Goal: Task Accomplishment & Management: Use online tool/utility

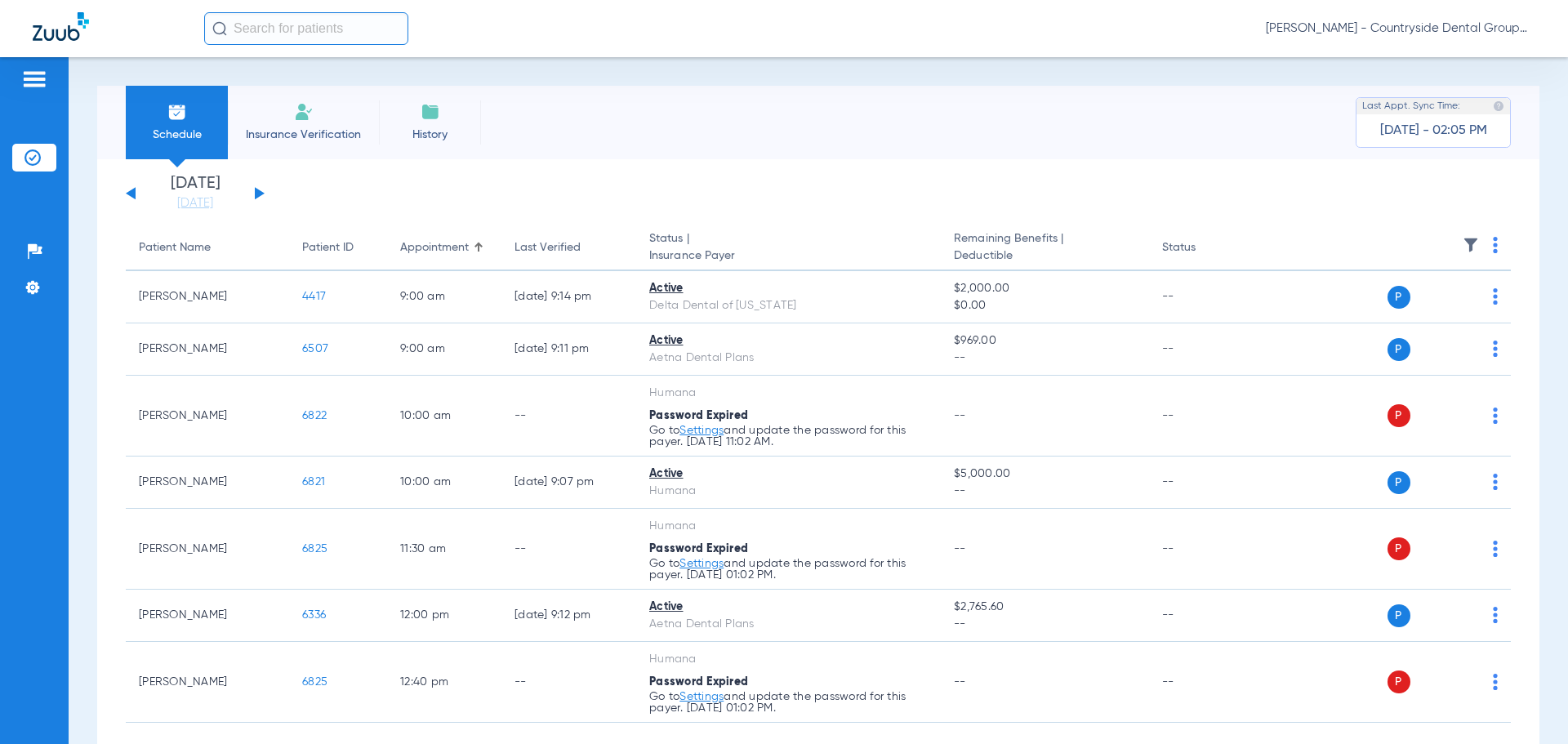
click at [255, 193] on button at bounding box center [260, 193] width 10 height 12
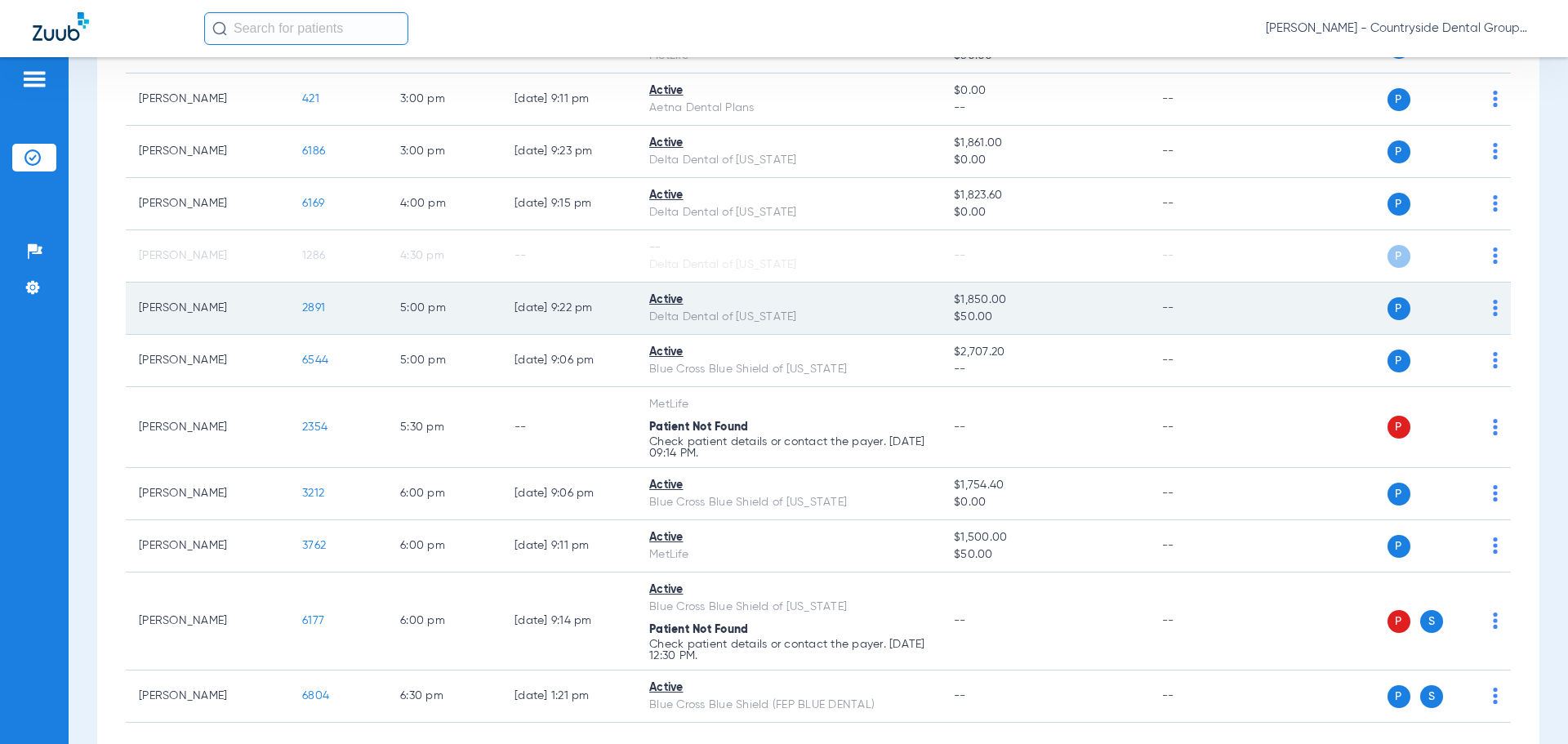
scroll to position [1068, 0]
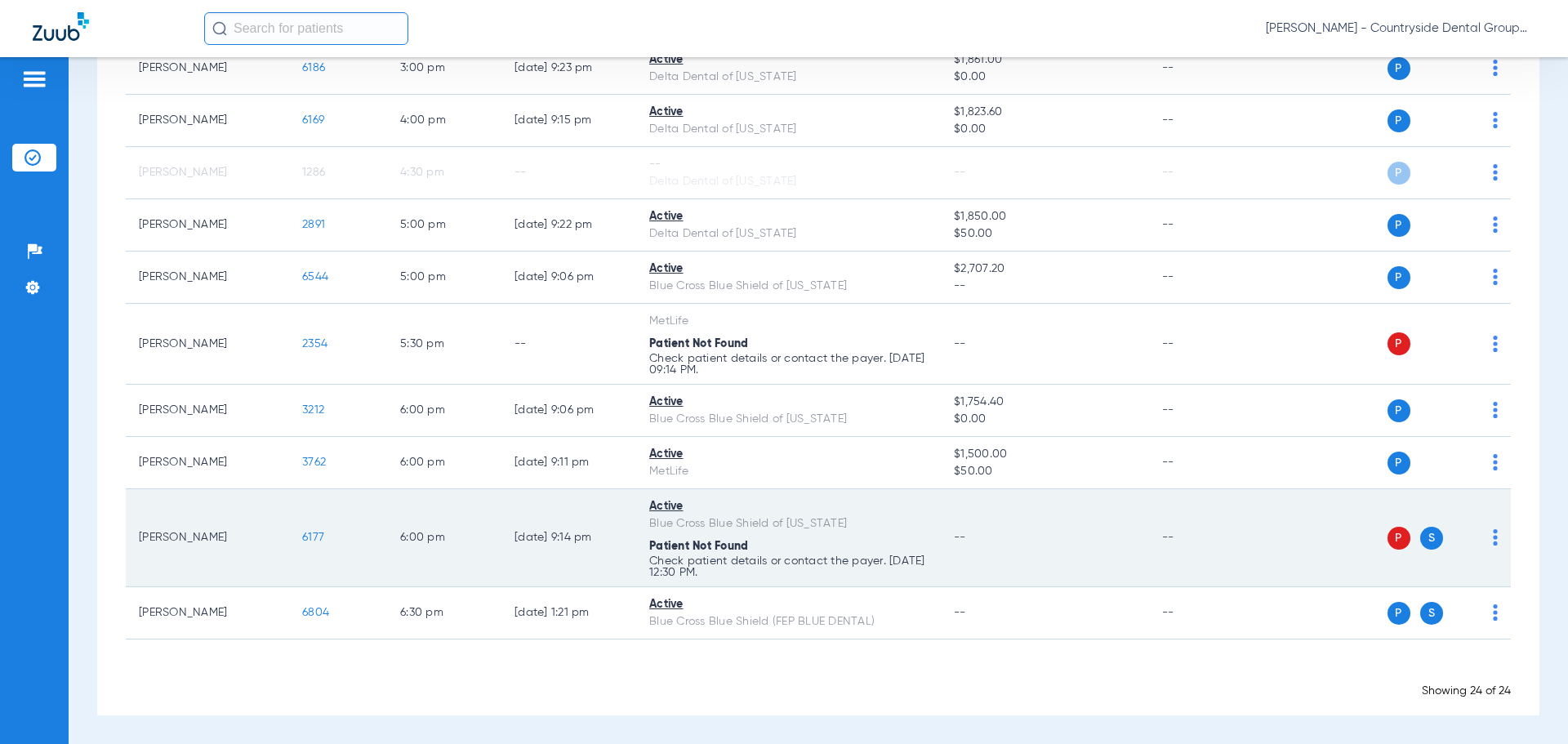
click at [312, 532] on span "6177" at bounding box center [313, 537] width 22 height 12
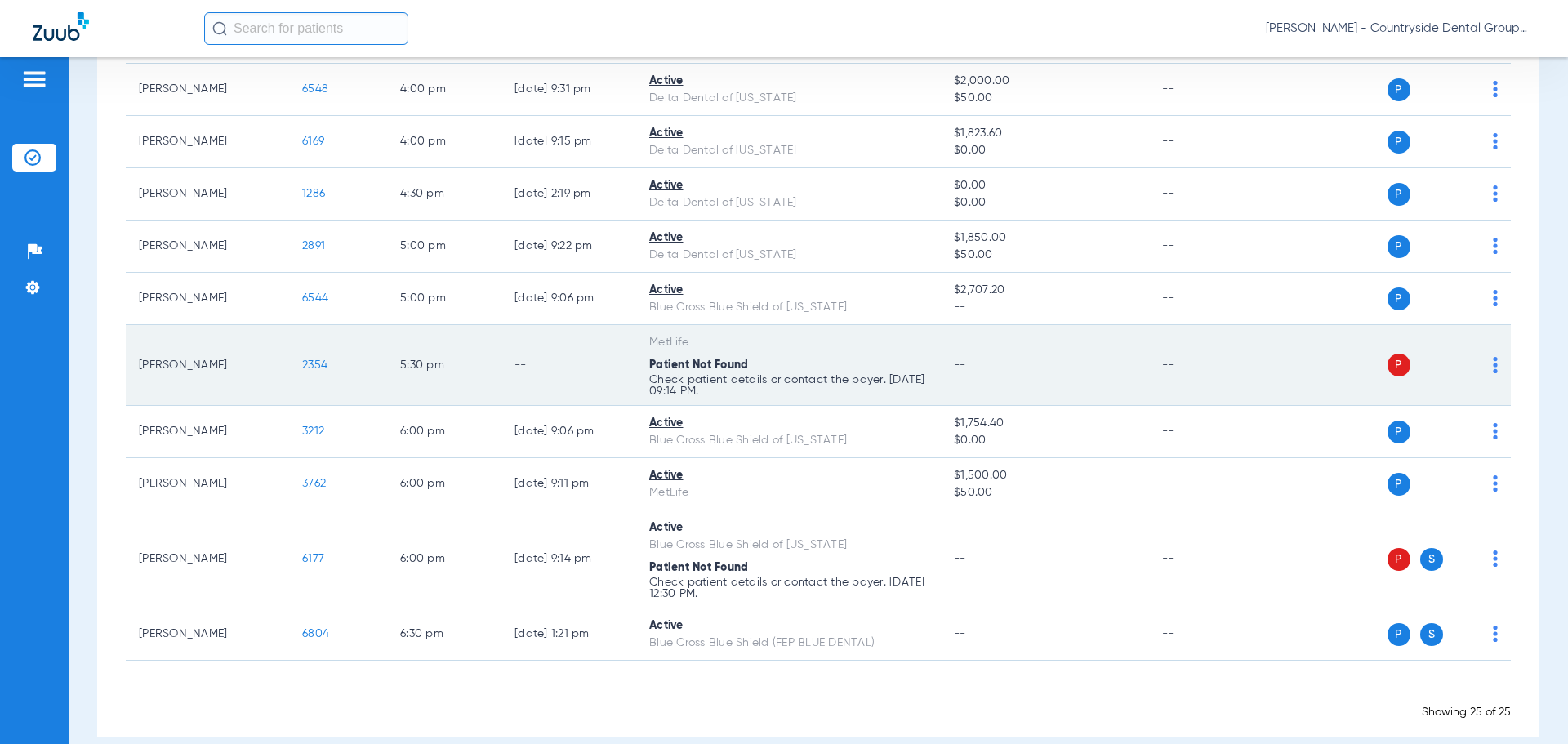
scroll to position [1120, 0]
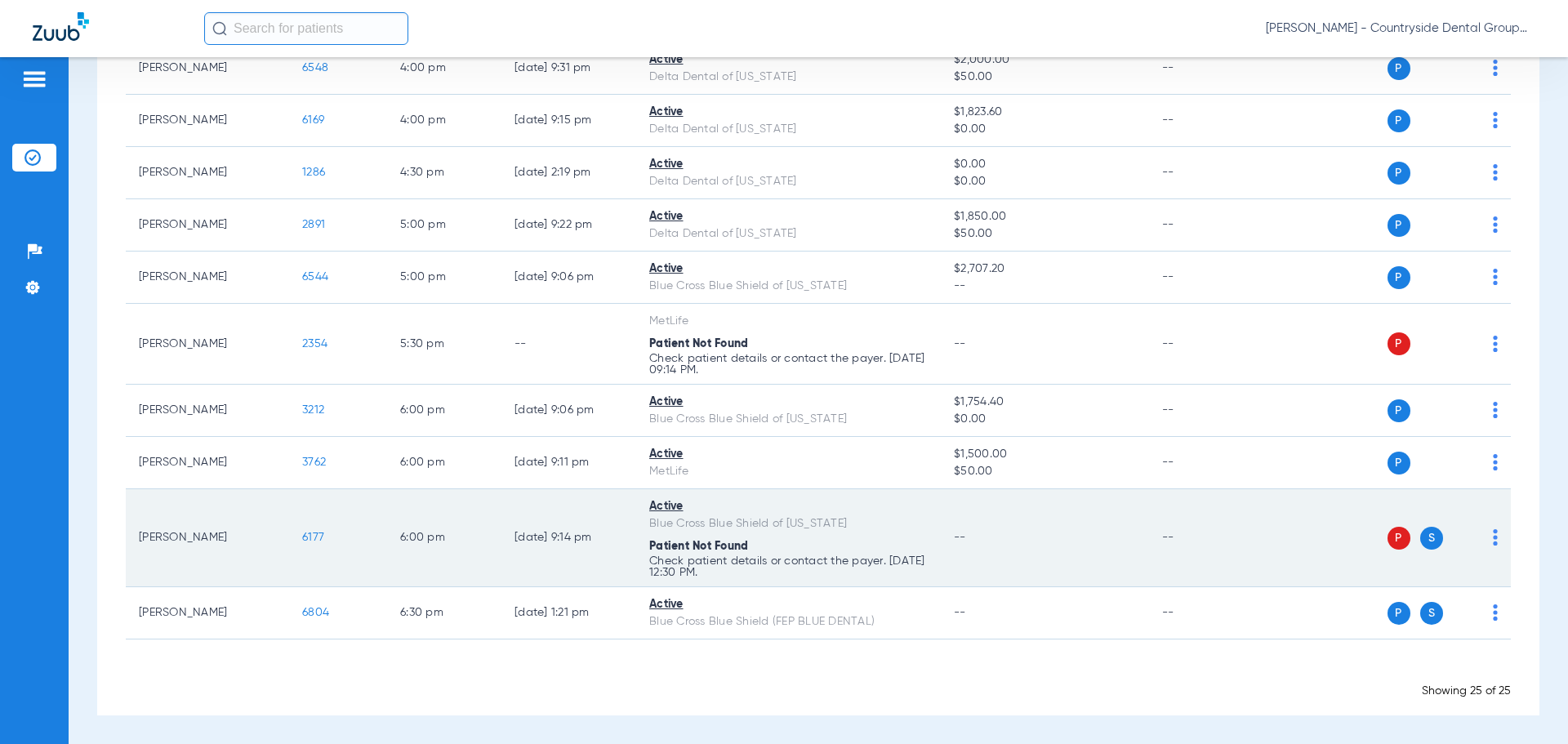
click at [316, 536] on span "6177" at bounding box center [313, 537] width 22 height 12
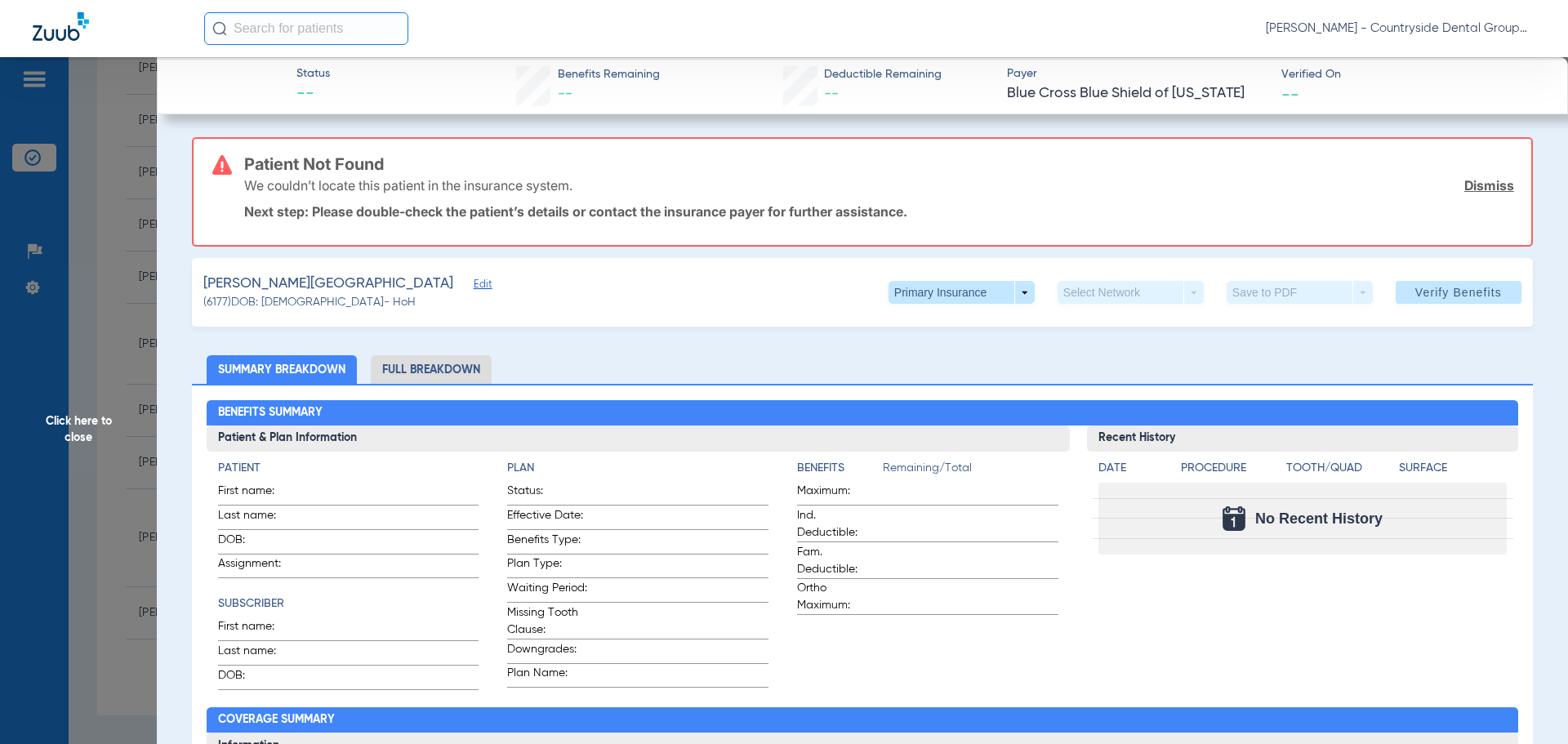
click at [409, 371] on li "Full Breakdown" at bounding box center [431, 369] width 121 height 29
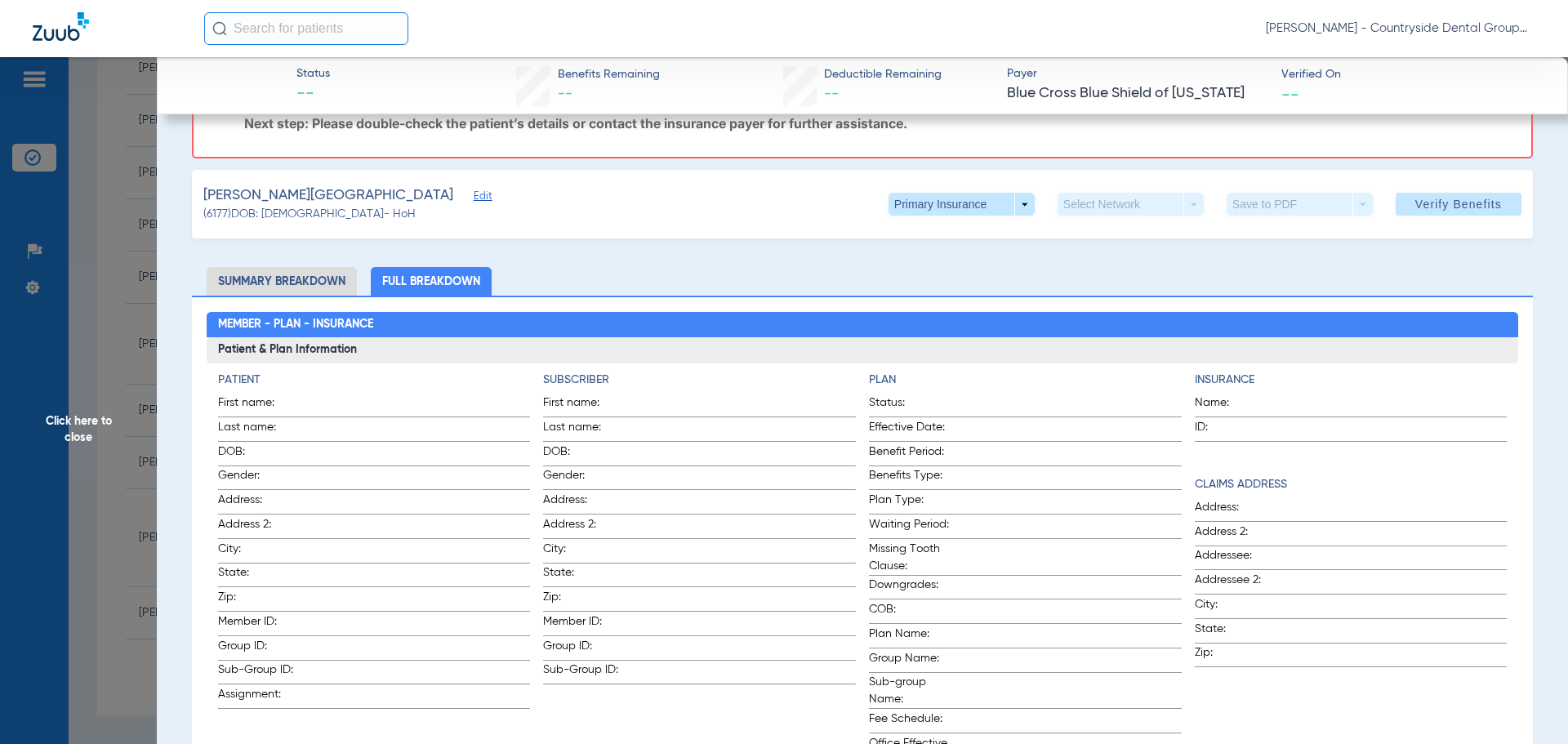
scroll to position [0, 0]
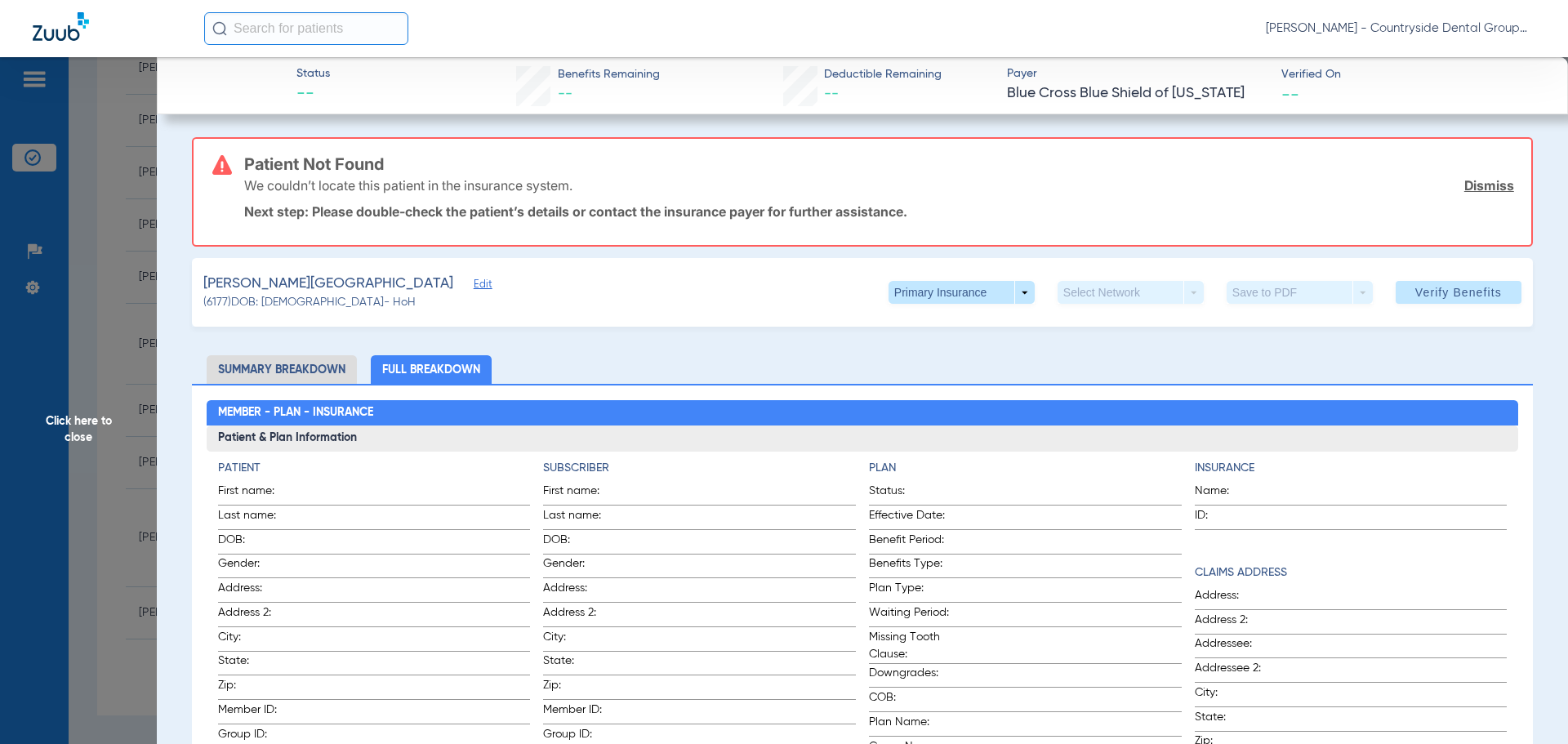
click at [1495, 179] on link "Dismiss" at bounding box center [1489, 185] width 49 height 17
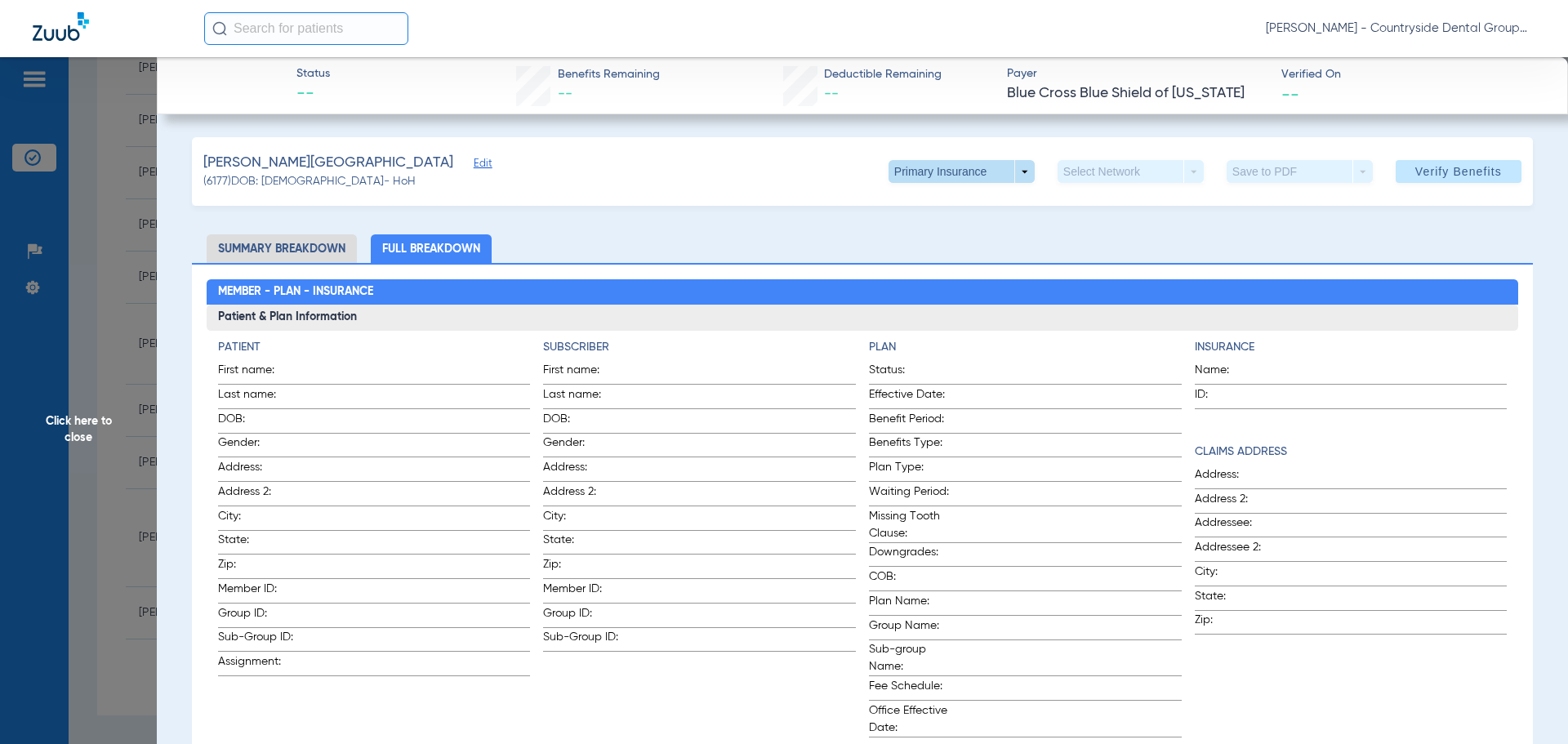
click at [1005, 164] on span at bounding box center [962, 171] width 146 height 23
click at [960, 232] on span "Secondary Insurance" at bounding box center [943, 237] width 108 height 12
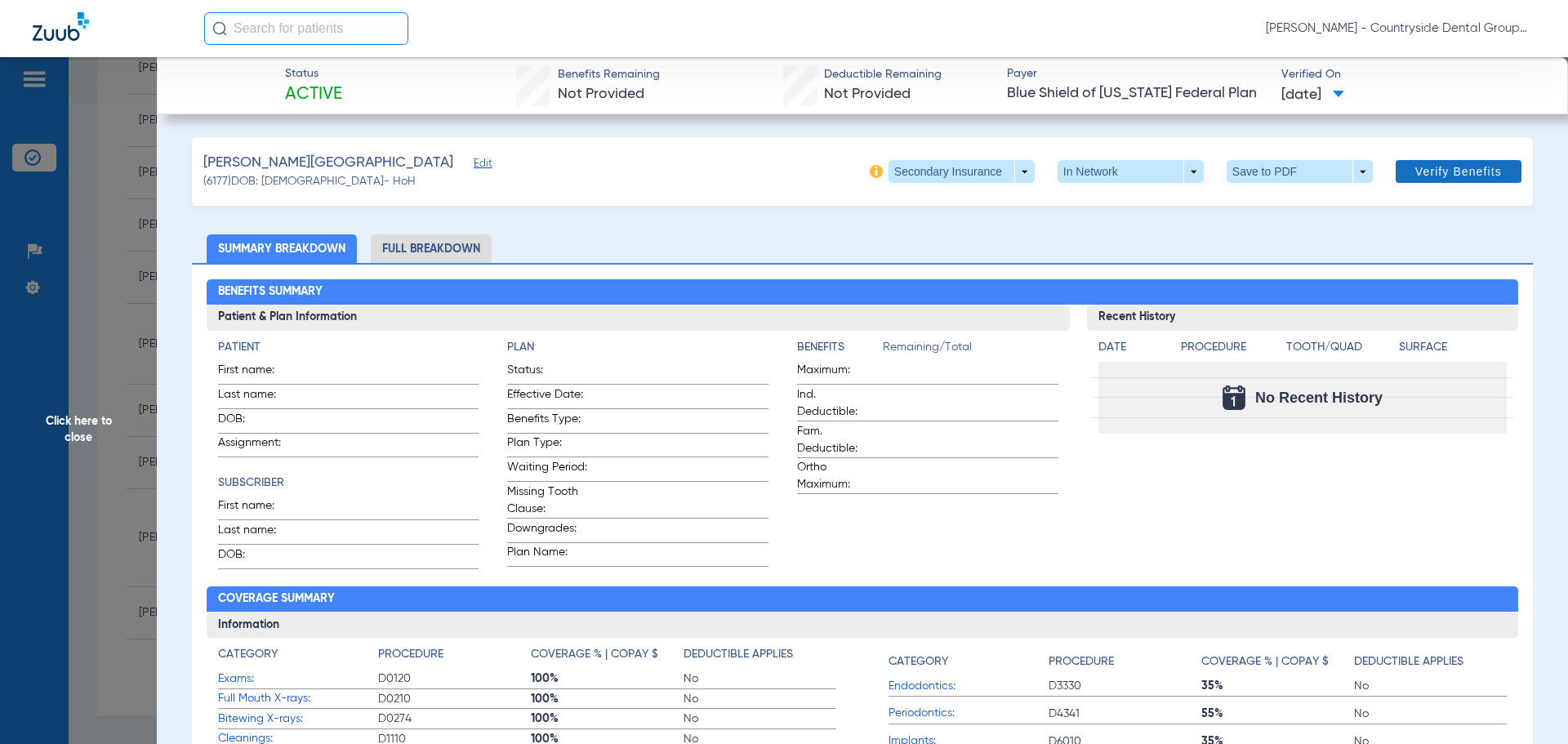
click at [1434, 171] on span "Verify Benefits" at bounding box center [1459, 171] width 87 height 13
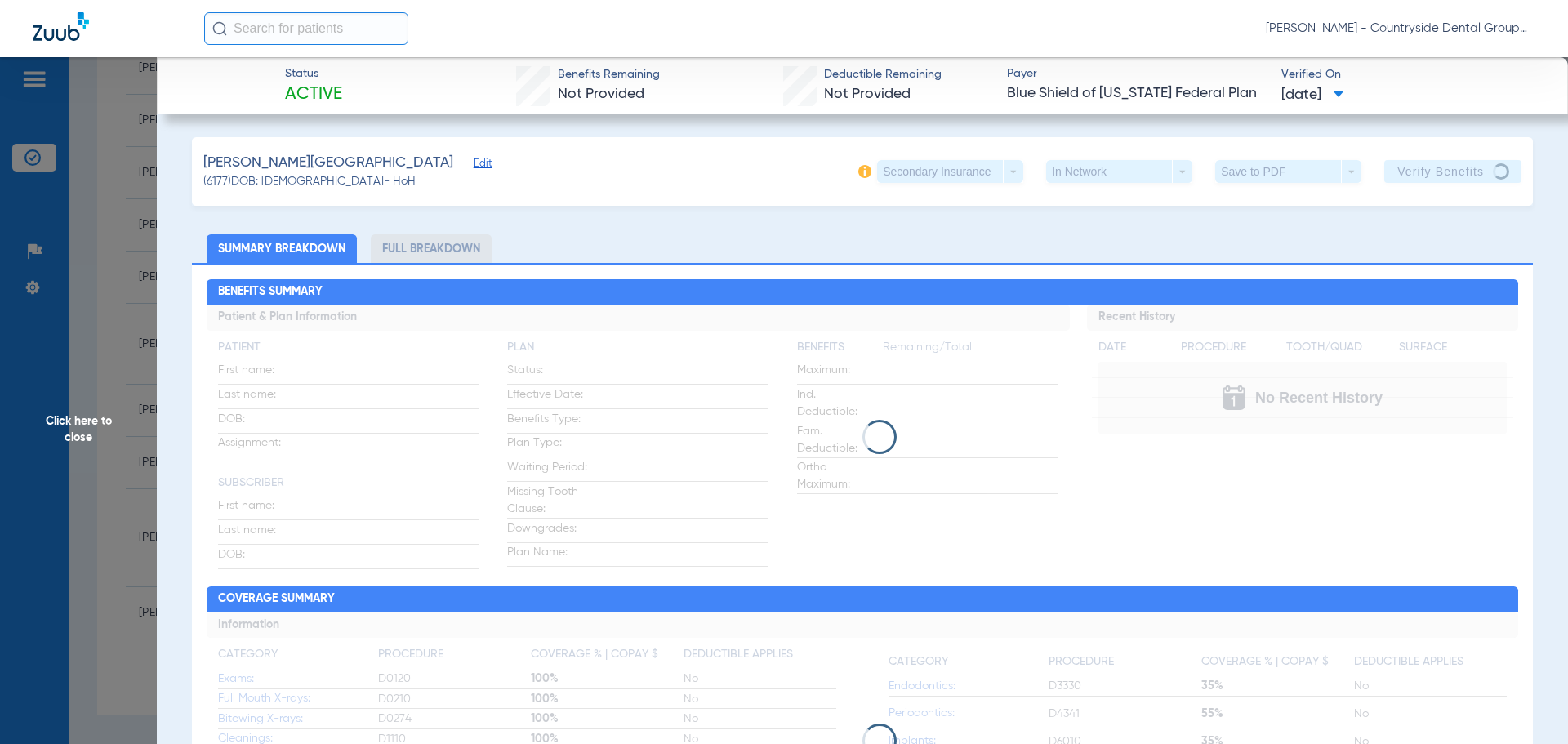
click at [1345, 90] on span "09/02/2025" at bounding box center [1313, 95] width 63 height 21
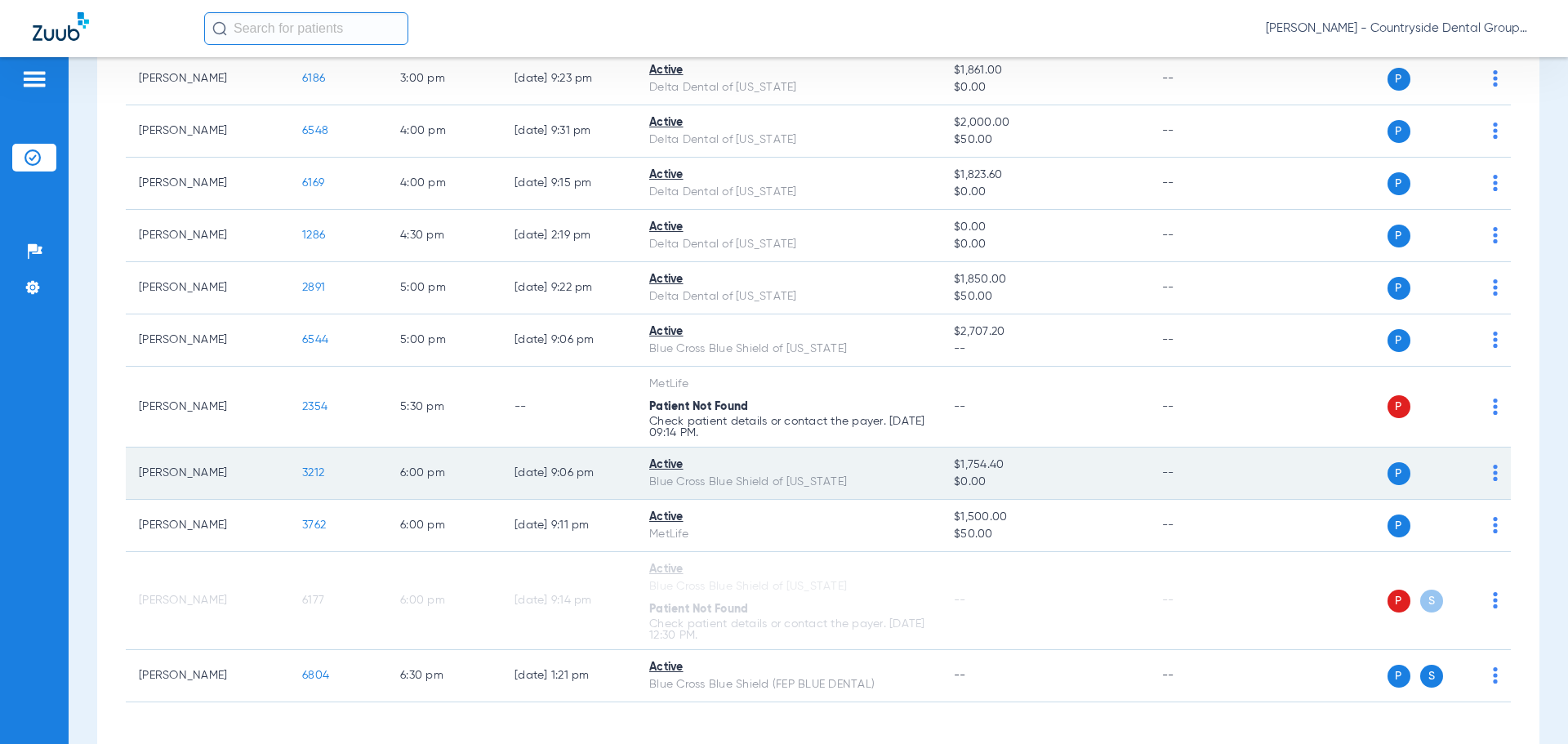
scroll to position [1120, 0]
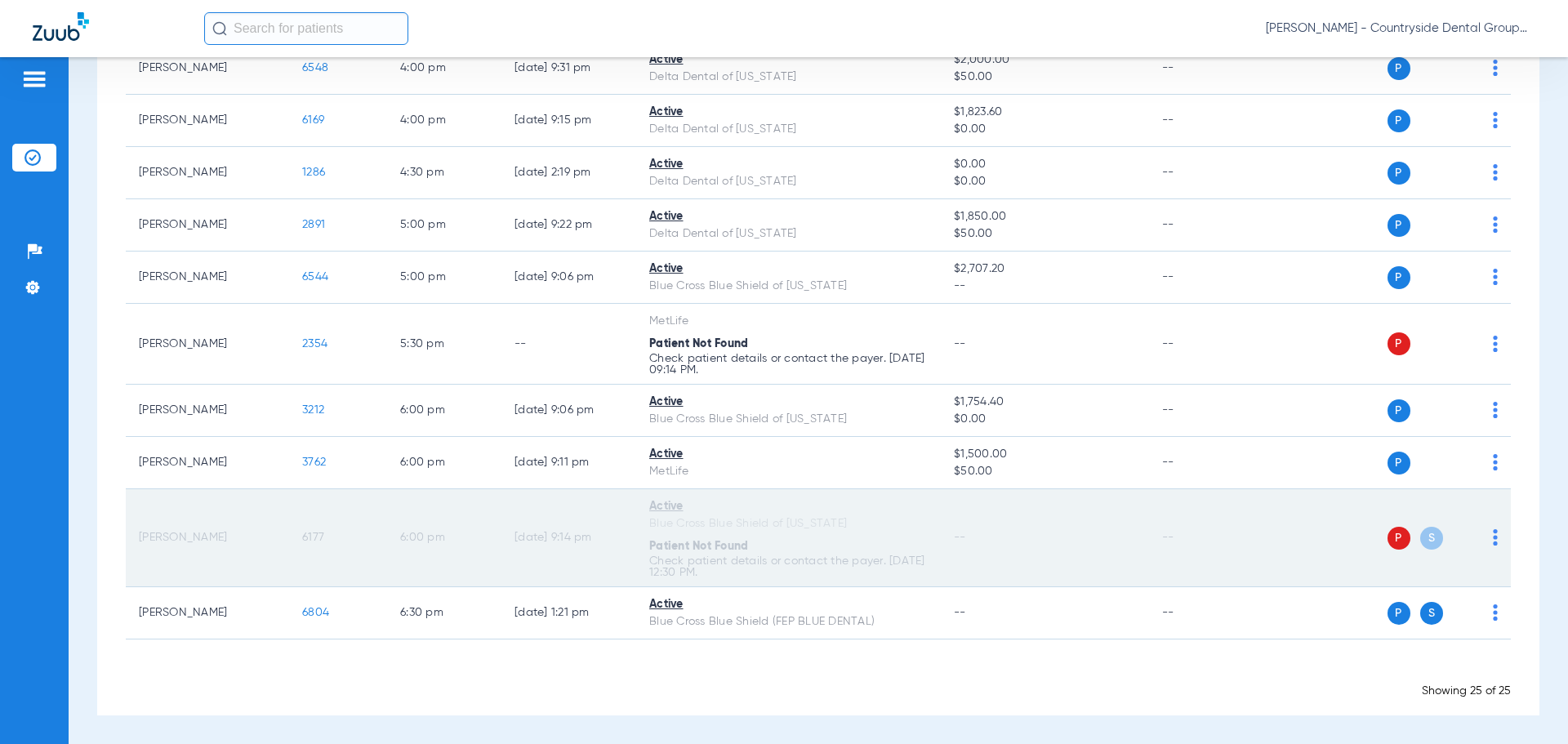
click at [1493, 531] on img at bounding box center [1495, 537] width 5 height 17
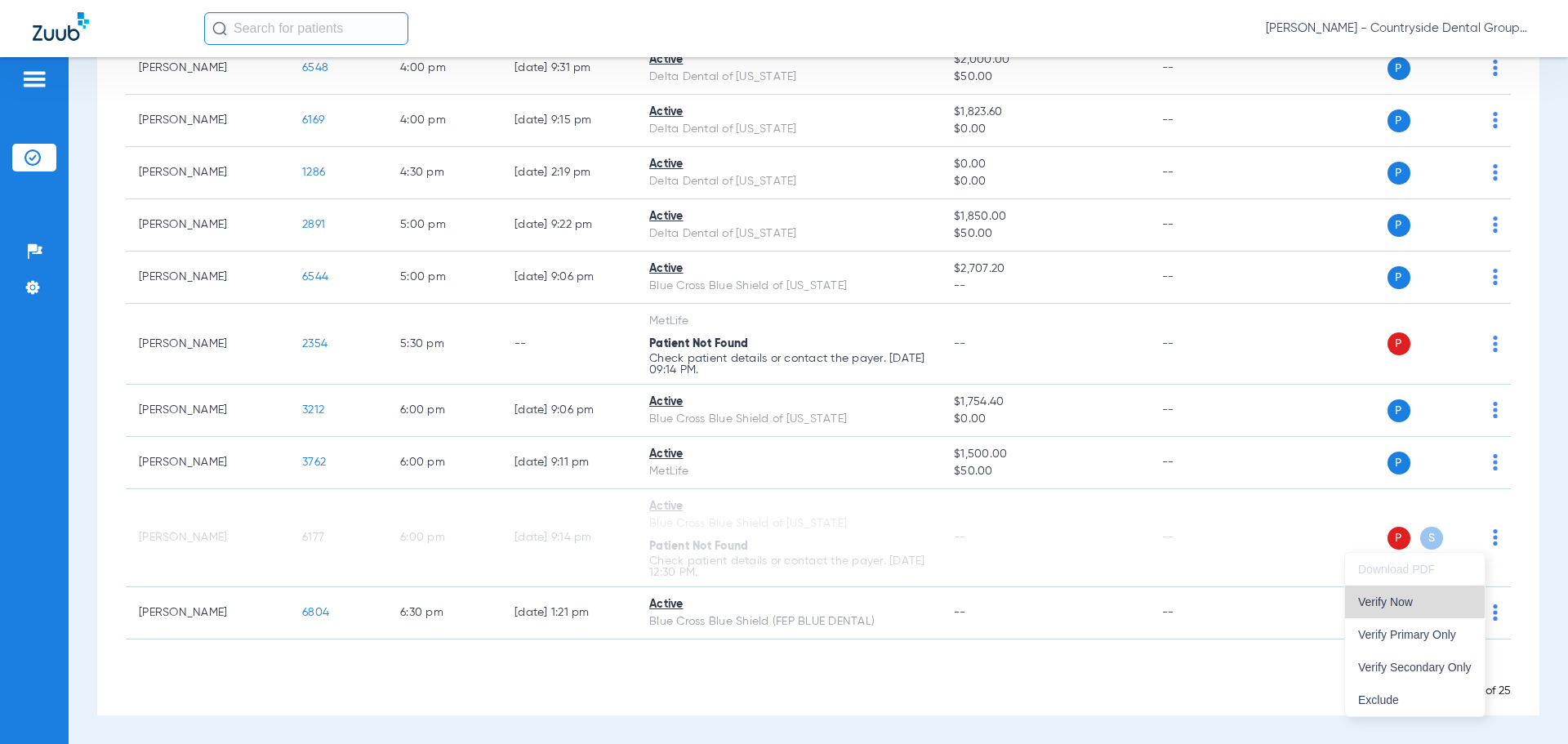
click at [1415, 592] on button "Verify Now" at bounding box center [1415, 601] width 139 height 33
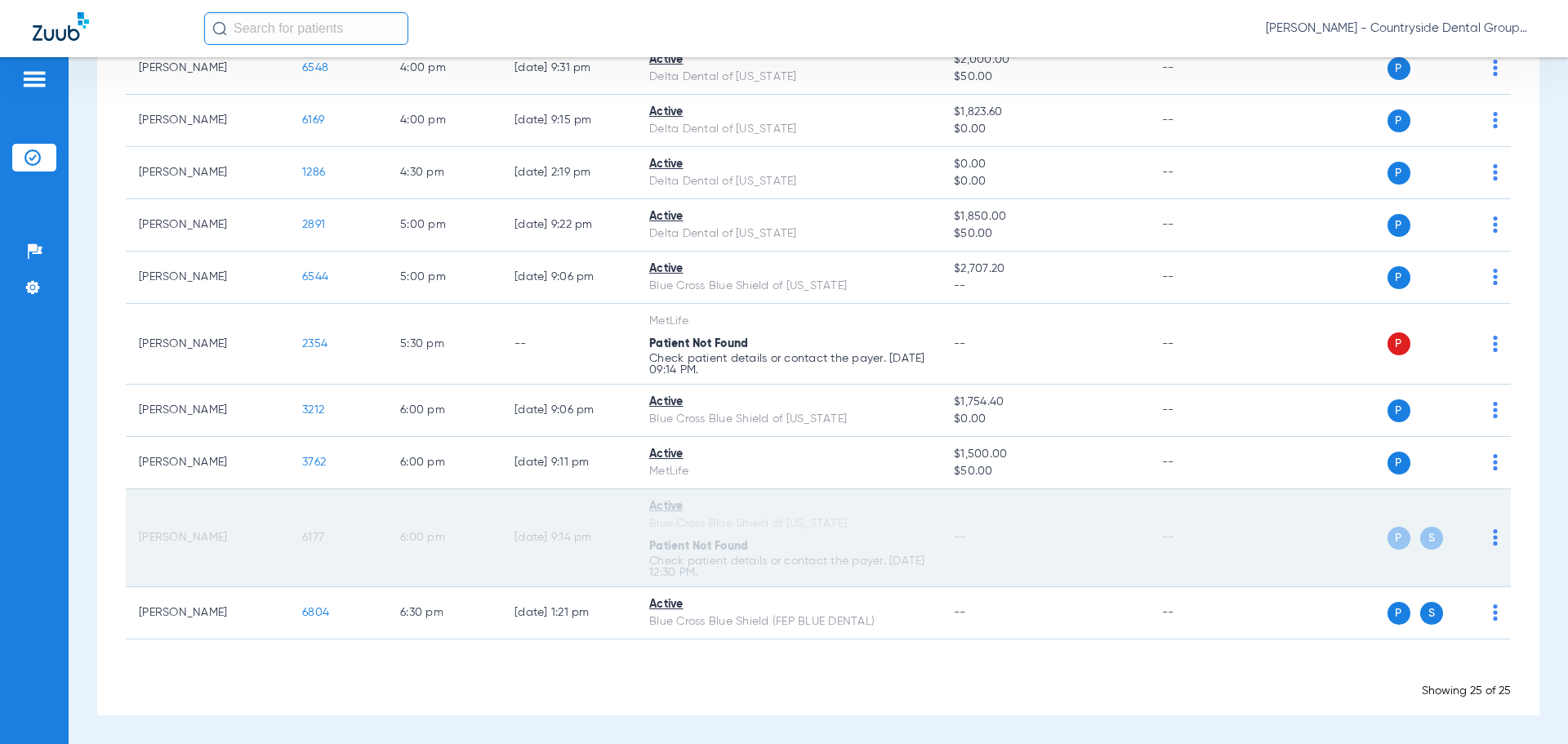
click at [1421, 542] on span "S" at bounding box center [1432, 537] width 23 height 23
click at [1480, 540] on div "P S" at bounding box center [1379, 537] width 239 height 23
click at [1493, 537] on img at bounding box center [1495, 537] width 5 height 17
drag, startPoint x: 1302, startPoint y: 530, endPoint x: 1328, endPoint y: 541, distance: 28.2
click at [1302, 531] on div at bounding box center [784, 372] width 1568 height 744
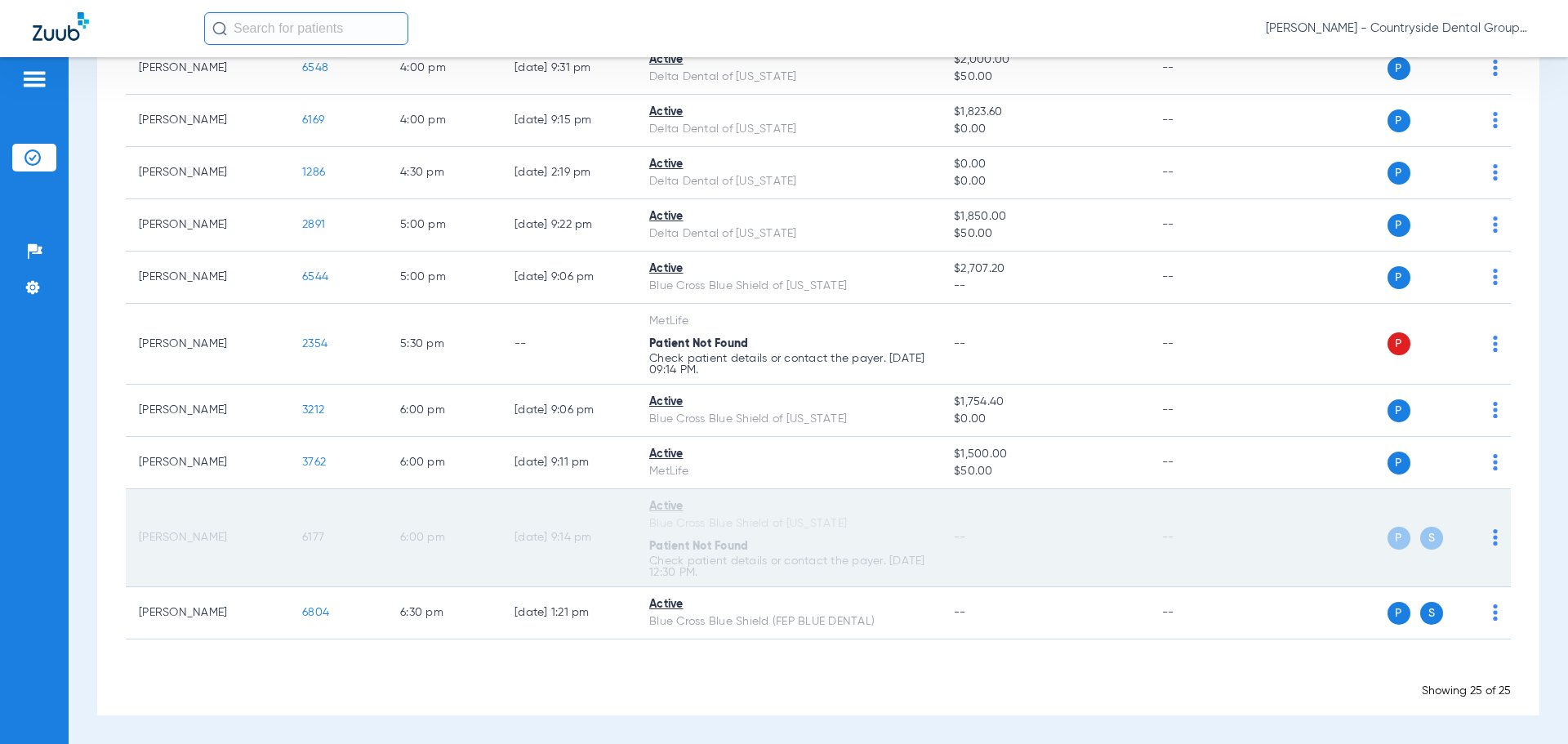
click at [1469, 537] on div "P S" at bounding box center [1379, 537] width 239 height 23
click at [1493, 537] on img at bounding box center [1495, 537] width 5 height 17
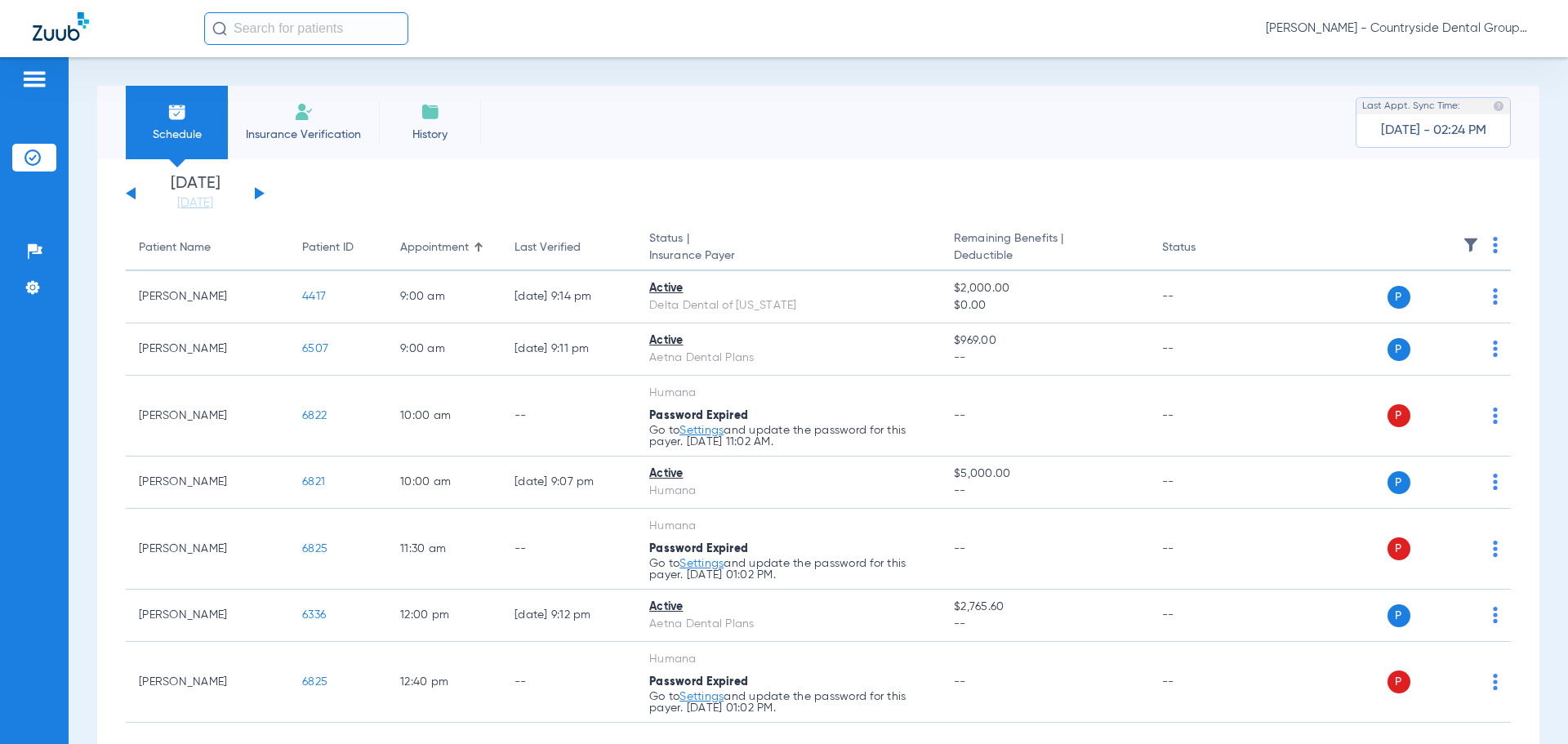
click at [260, 190] on div "Sunday 07-06-2025 Monday 07-07-2025 Tuesday 07-08-2025 Wednesday 07-09-2025 Thu…" at bounding box center [195, 194] width 138 height 36
click at [260, 191] on button at bounding box center [260, 193] width 10 height 12
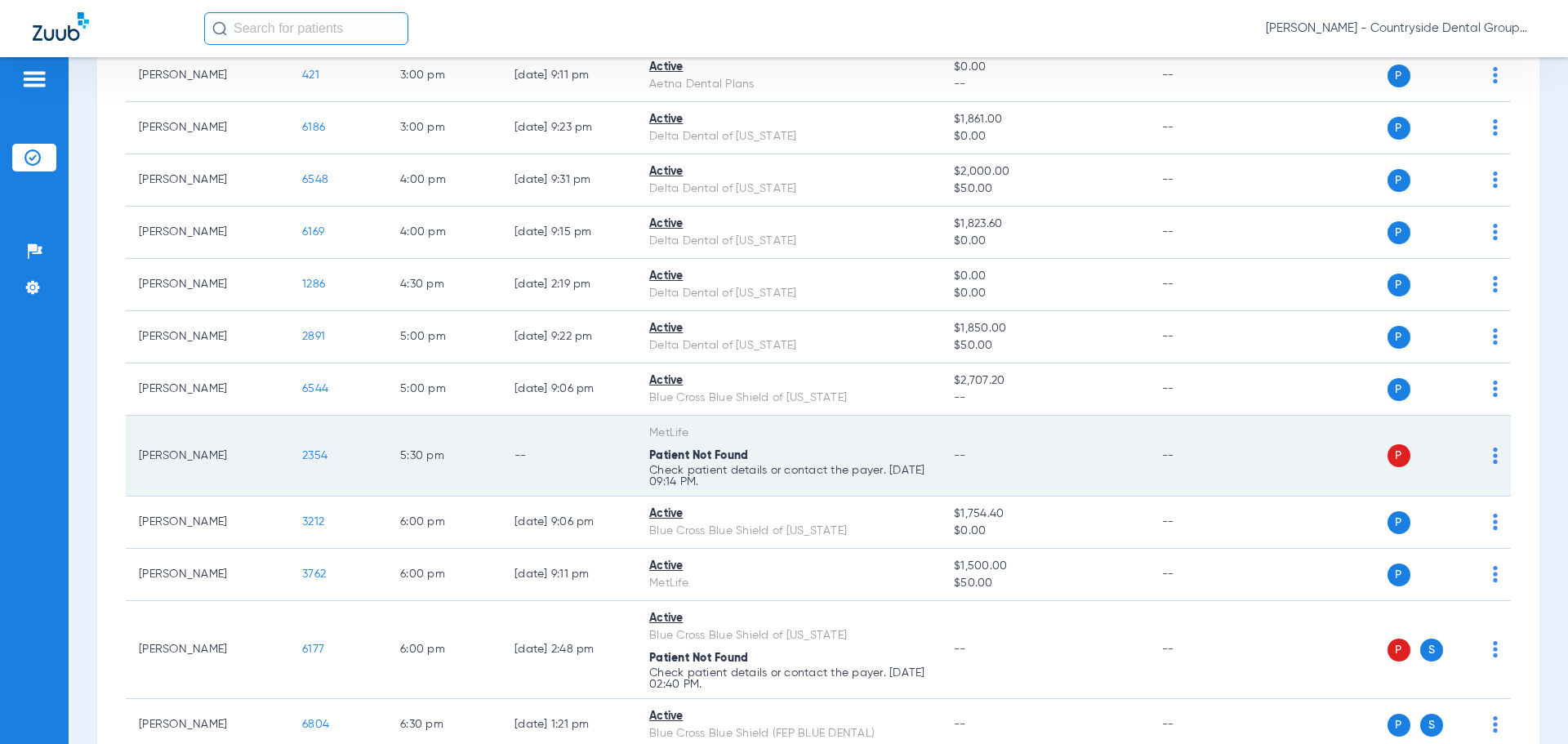
scroll to position [1120, 0]
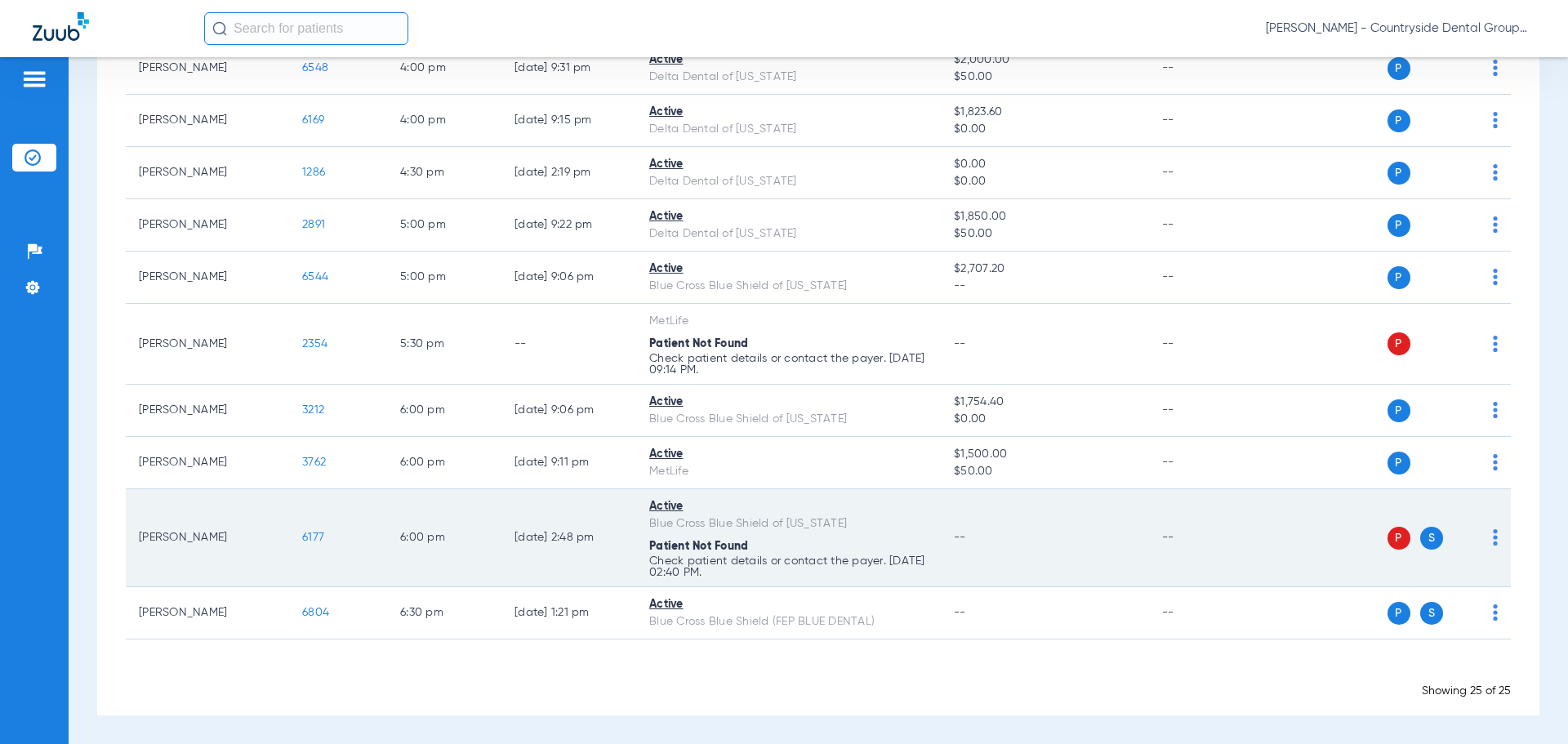
click at [317, 528] on td "6177" at bounding box center [337, 537] width 98 height 98
click at [313, 537] on span "6177" at bounding box center [313, 537] width 22 height 12
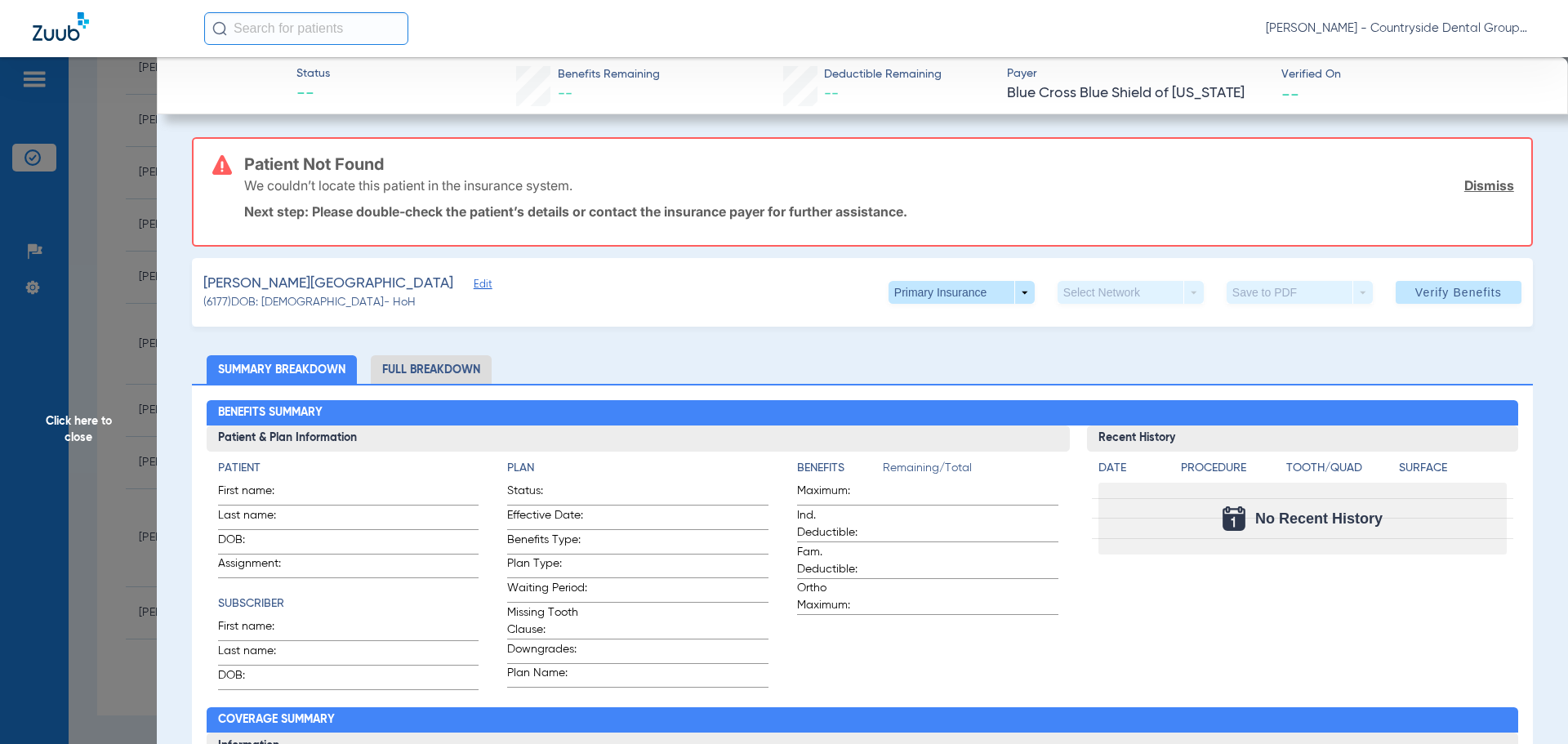
click at [422, 373] on li "Full Breakdown" at bounding box center [431, 369] width 121 height 29
